Goal: Task Accomplishment & Management: Manage account settings

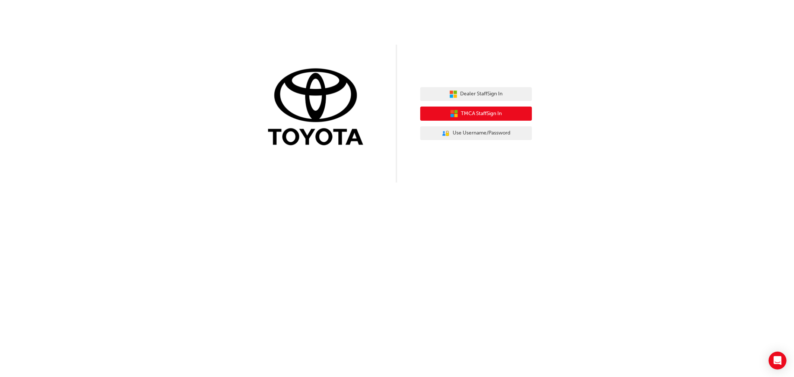
click at [459, 117] on button "TMCA Staff Sign In" at bounding box center [476, 114] width 112 height 14
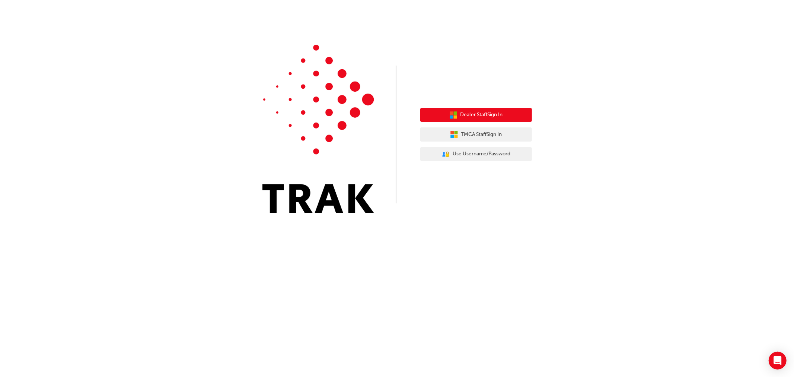
click at [482, 108] on button "Dealer Staff Sign In" at bounding box center [476, 115] width 112 height 14
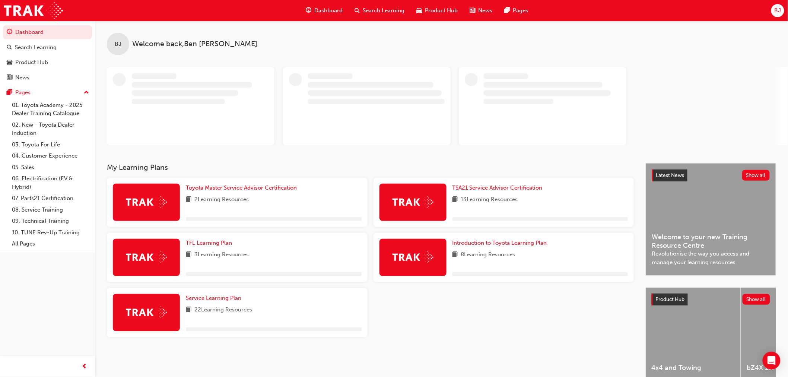
click at [779, 10] on span "BJ" at bounding box center [777, 10] width 7 height 9
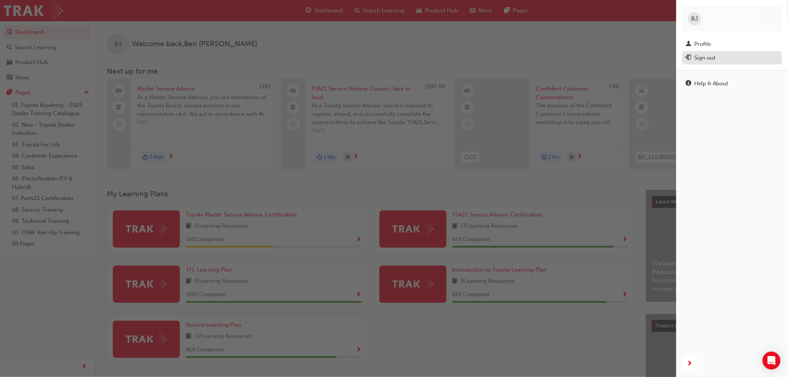
click at [695, 57] on div "Sign out" at bounding box center [705, 58] width 21 height 9
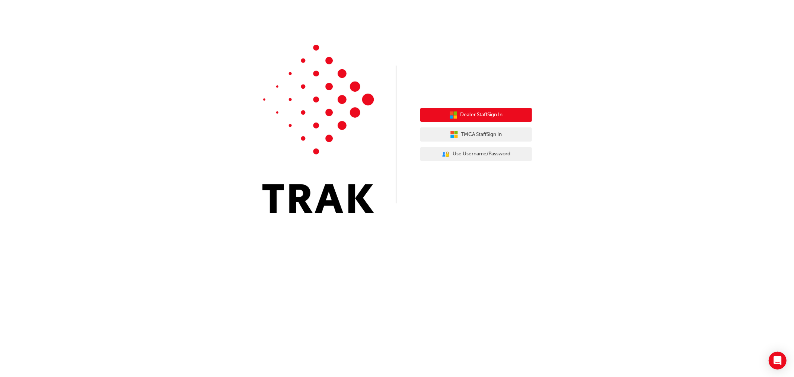
click at [467, 117] on span "Dealer Staff Sign In" at bounding box center [482, 115] width 42 height 9
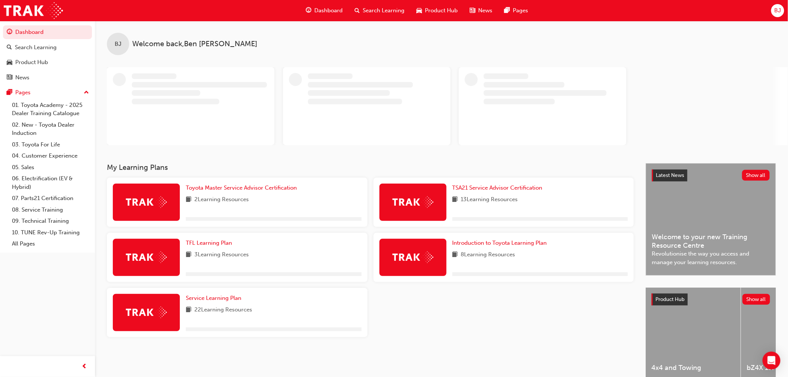
click at [775, 9] on span "BJ" at bounding box center [777, 10] width 7 height 9
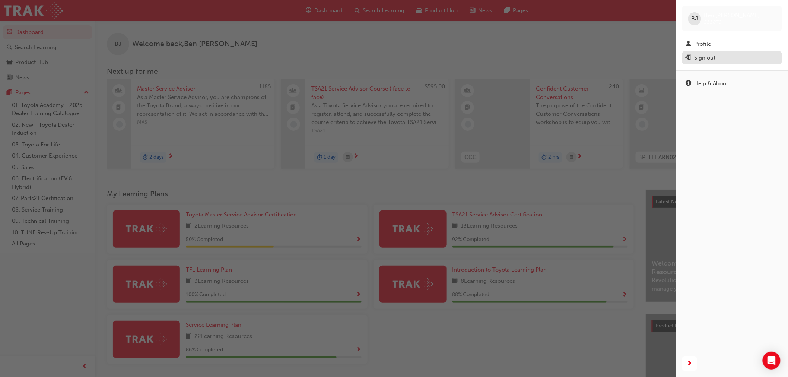
click at [705, 58] on div "Sign out" at bounding box center [705, 58] width 21 height 9
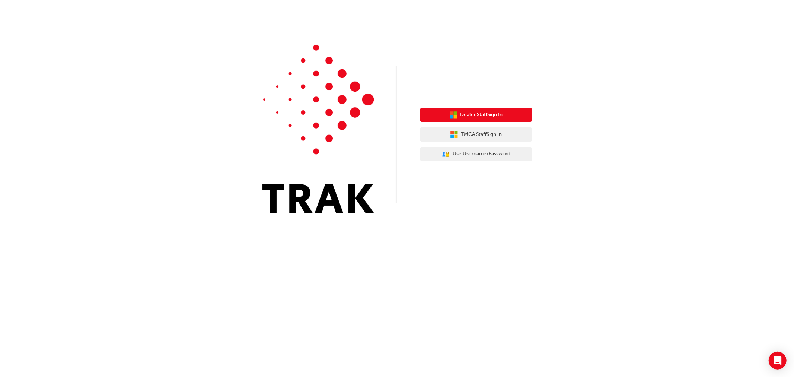
click at [480, 115] on span "Dealer Staff Sign In" at bounding box center [482, 115] width 42 height 9
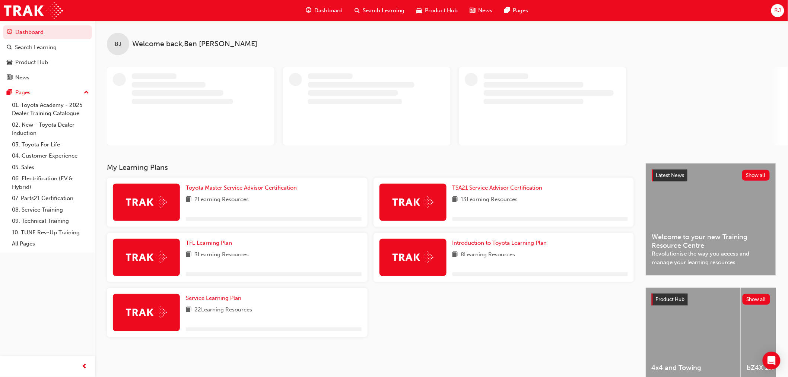
click at [781, 13] on div "BJ" at bounding box center [777, 10] width 13 height 13
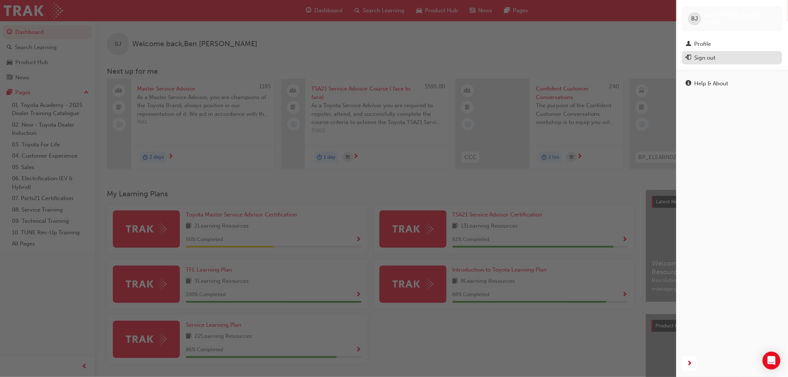
click at [709, 55] on div "Sign out" at bounding box center [705, 58] width 21 height 9
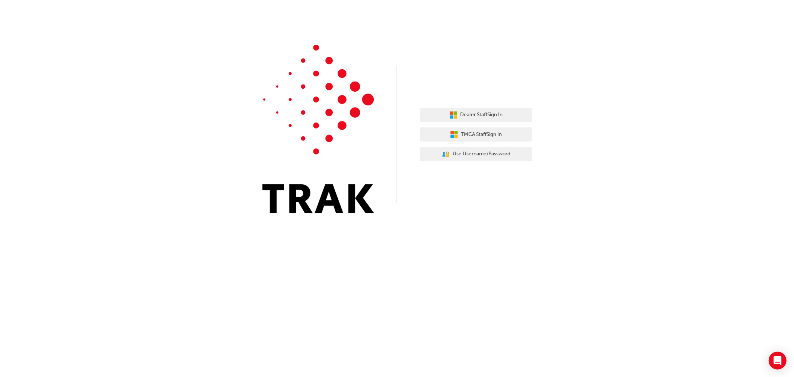
click at [155, 37] on div "Dealer Staff Sign In TMCA Staff Sign In User Authentication Icon - Blue Person,…" at bounding box center [397, 112] width 794 height 224
